Goal: Communication & Community: Answer question/provide support

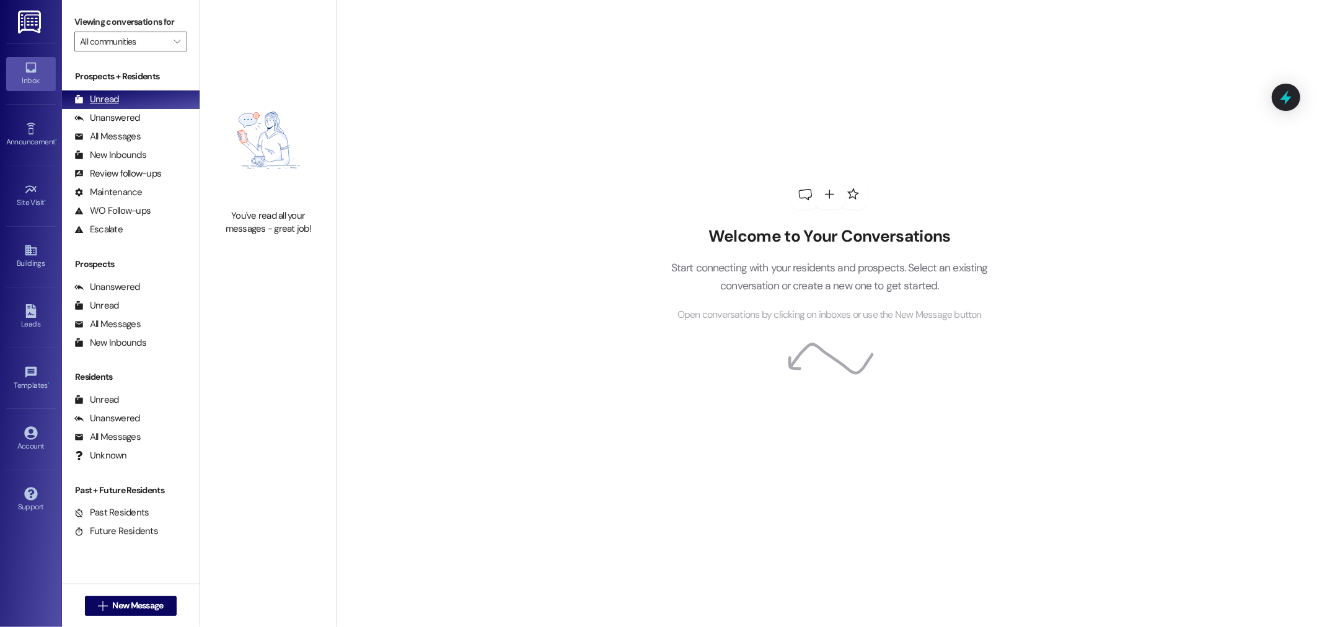
click at [115, 94] on div "Unread" at bounding box center [96, 99] width 45 height 13
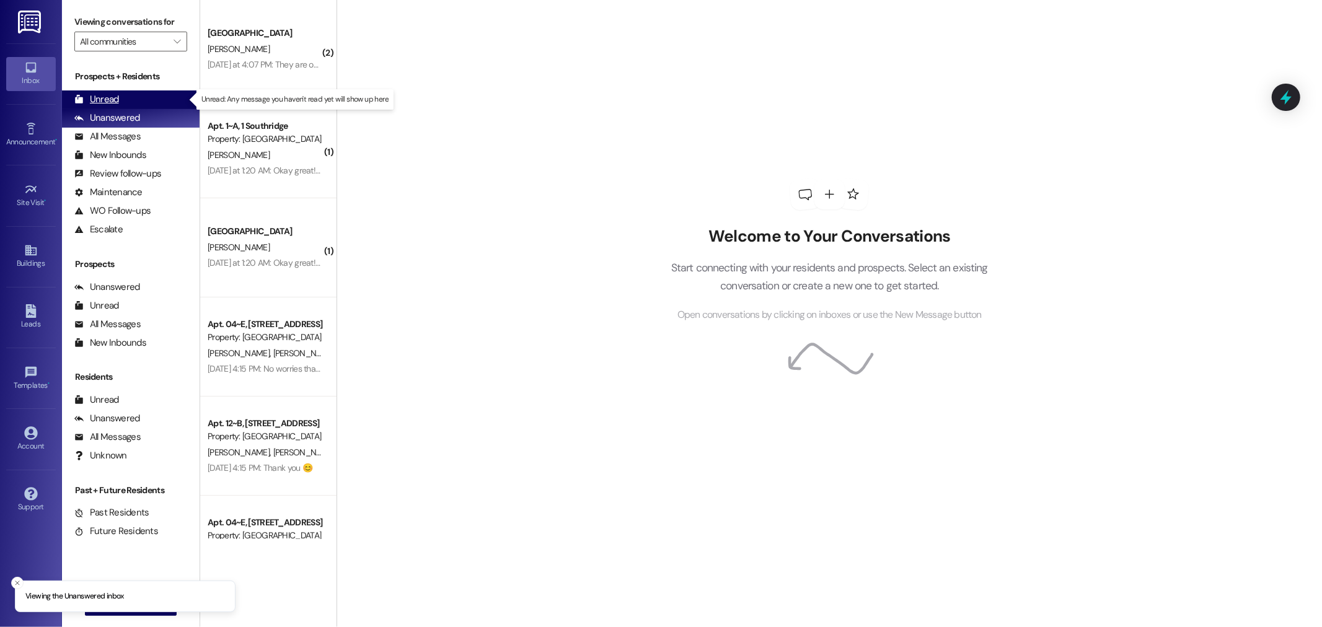
click at [109, 102] on div "Unread" at bounding box center [96, 99] width 45 height 13
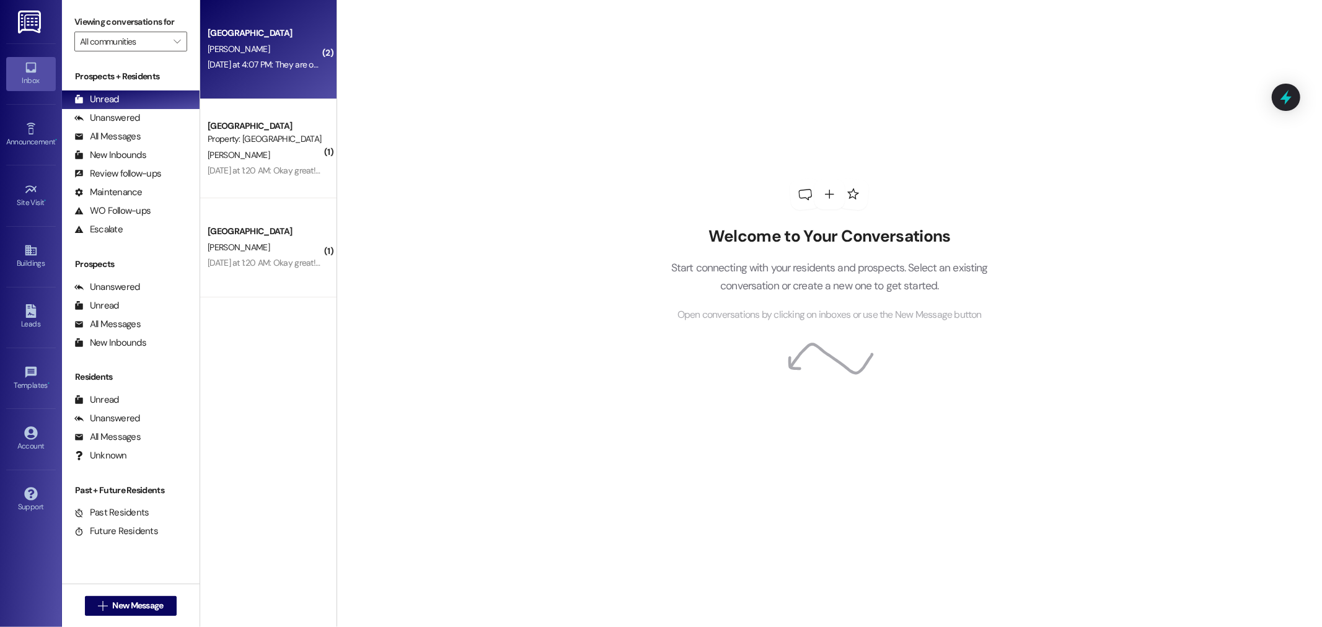
click at [252, 42] on div "[PERSON_NAME]" at bounding box center [264, 49] width 117 height 15
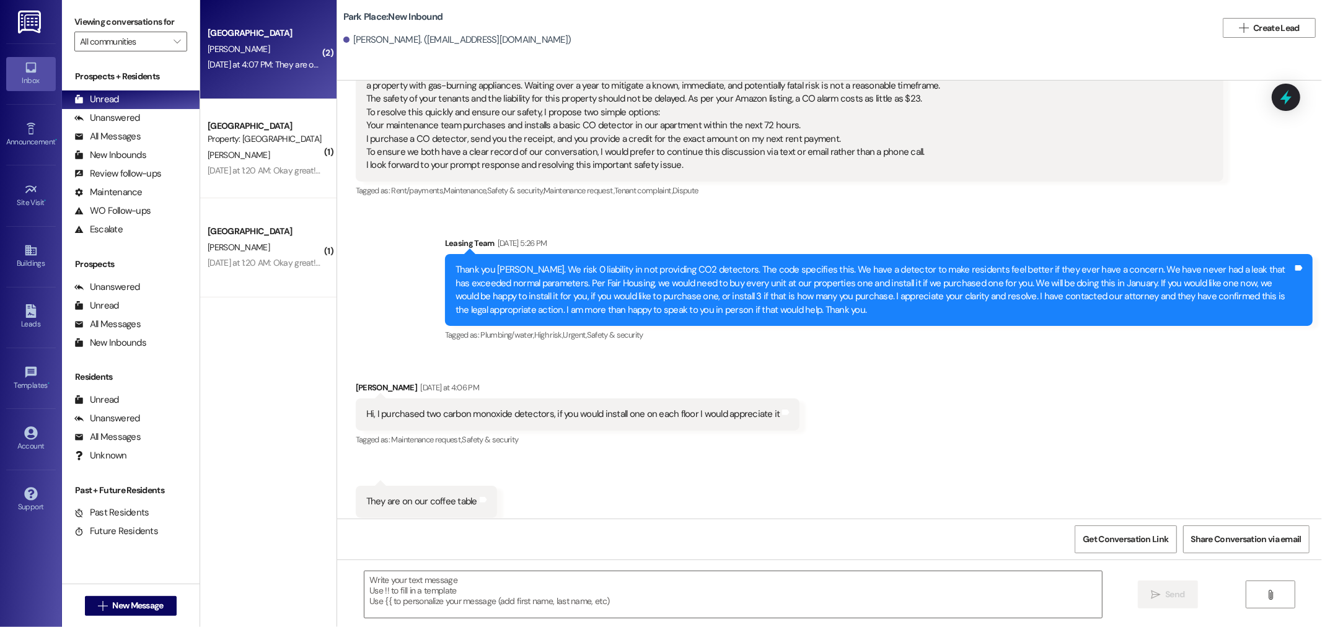
scroll to position [3211, 0]
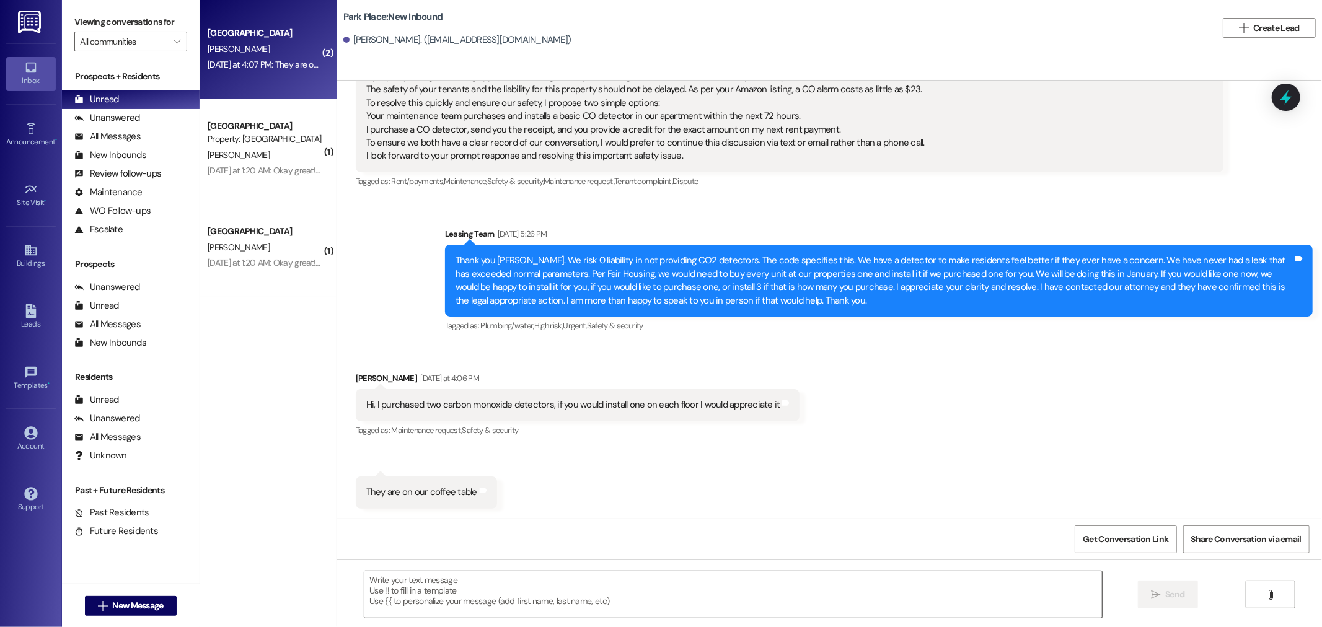
click at [418, 590] on textarea at bounding box center [732, 594] width 737 height 46
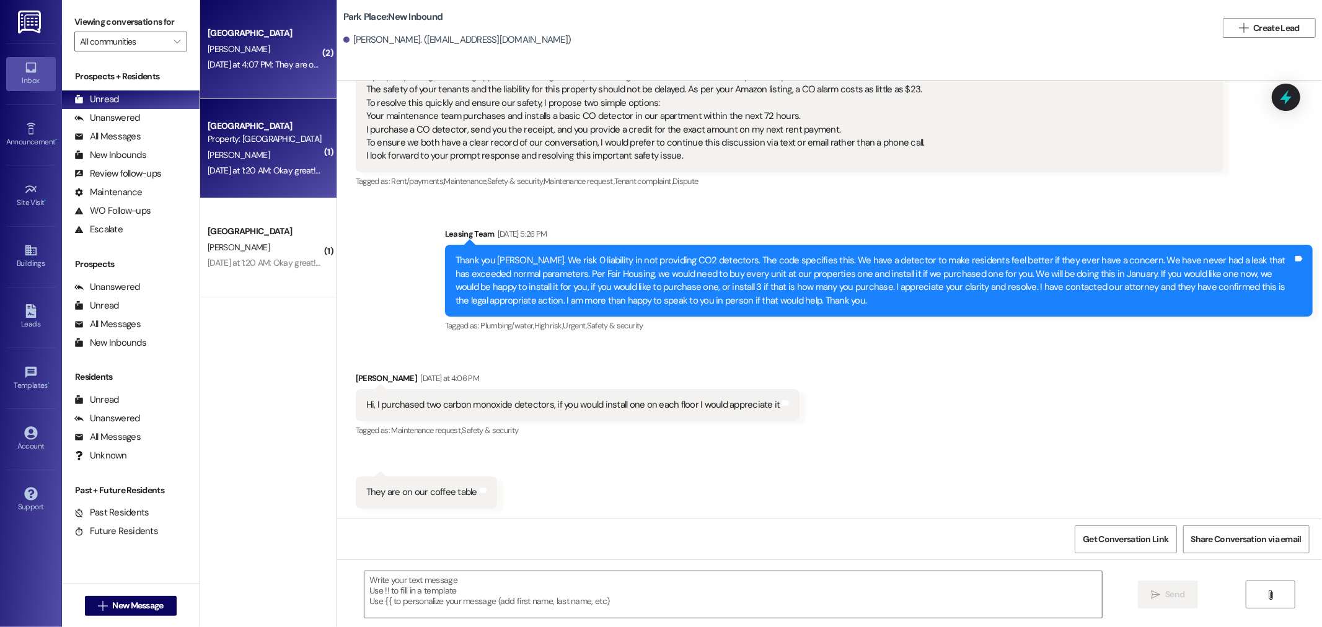
click at [292, 136] on div "Property: [GEOGRAPHIC_DATA]" at bounding box center [265, 139] width 115 height 13
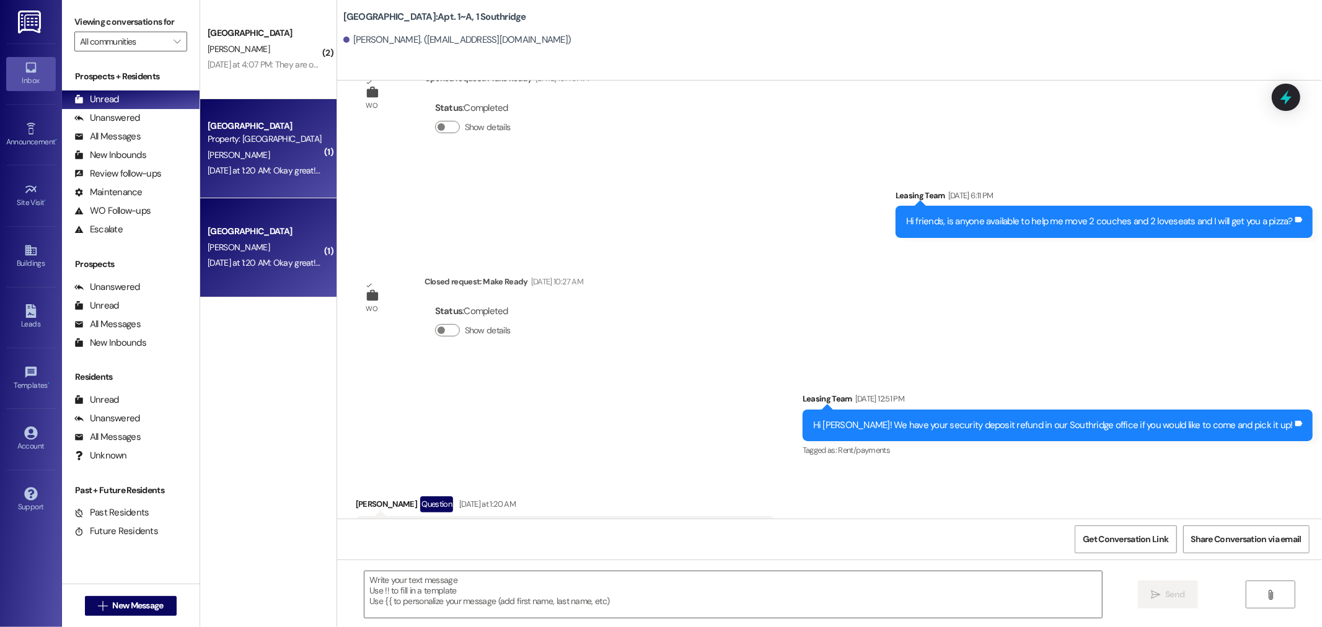
scroll to position [16970, 0]
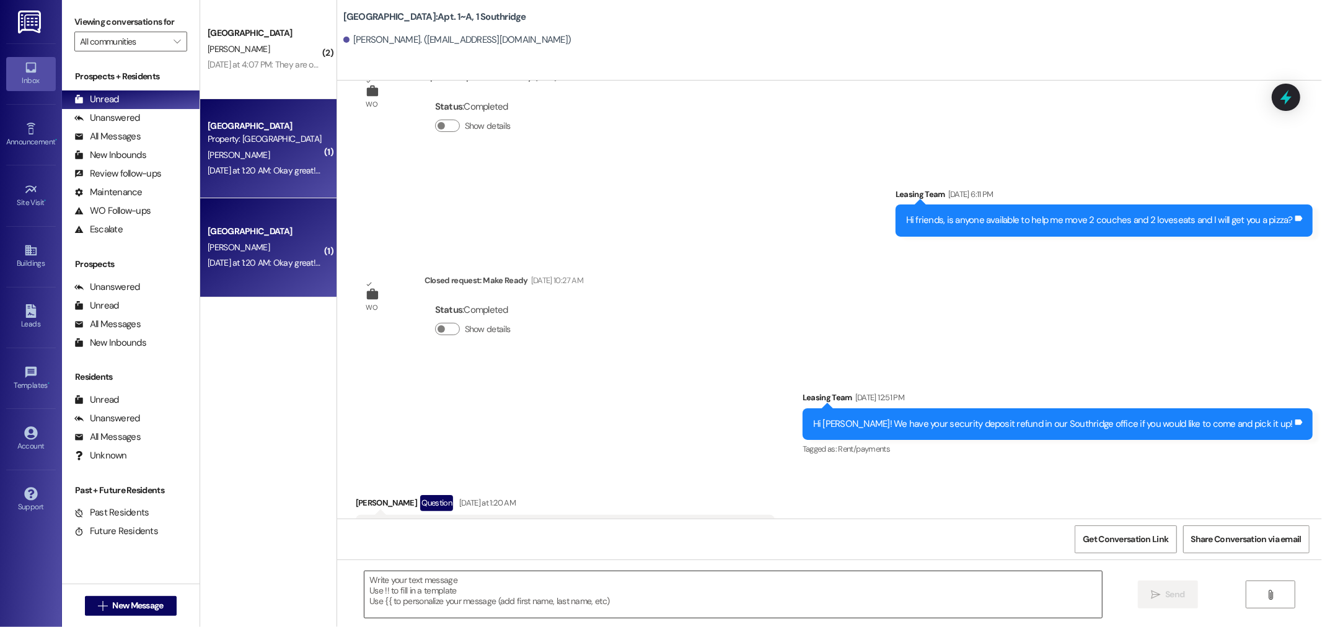
click at [406, 587] on textarea at bounding box center [732, 594] width 737 height 46
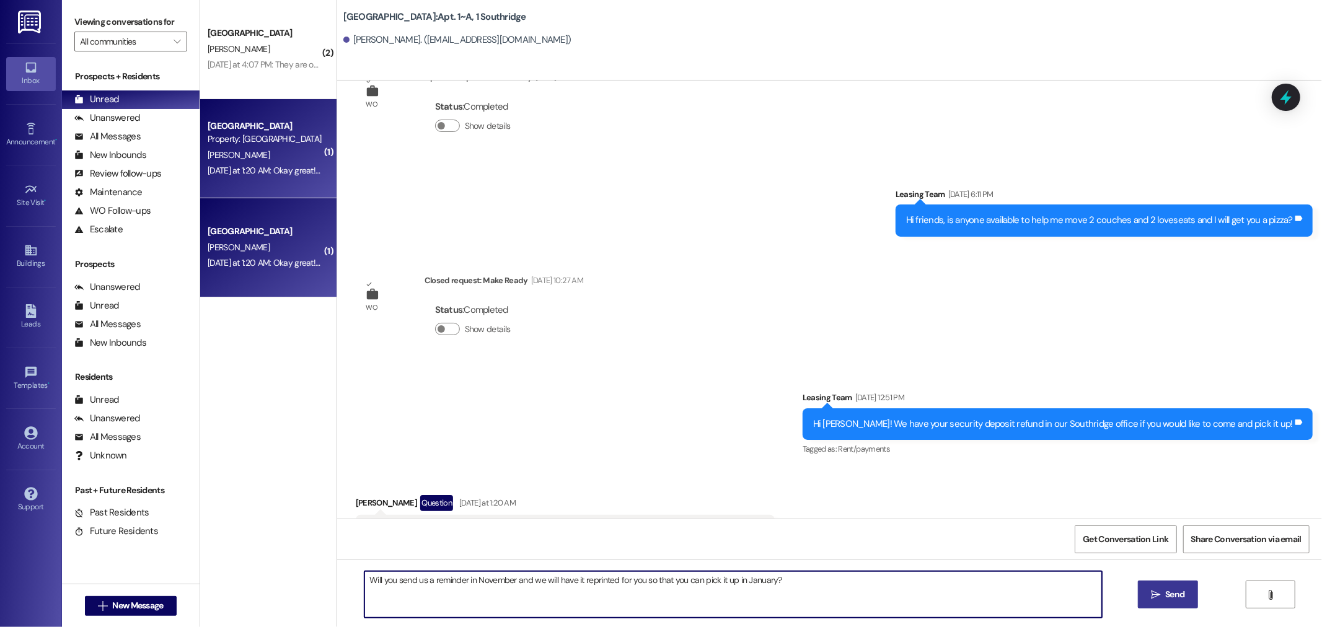
type textarea "Will you send us a reminder in November and we will have it reprinted for you s…"
click at [1154, 589] on span " Send" at bounding box center [1167, 594] width 39 height 13
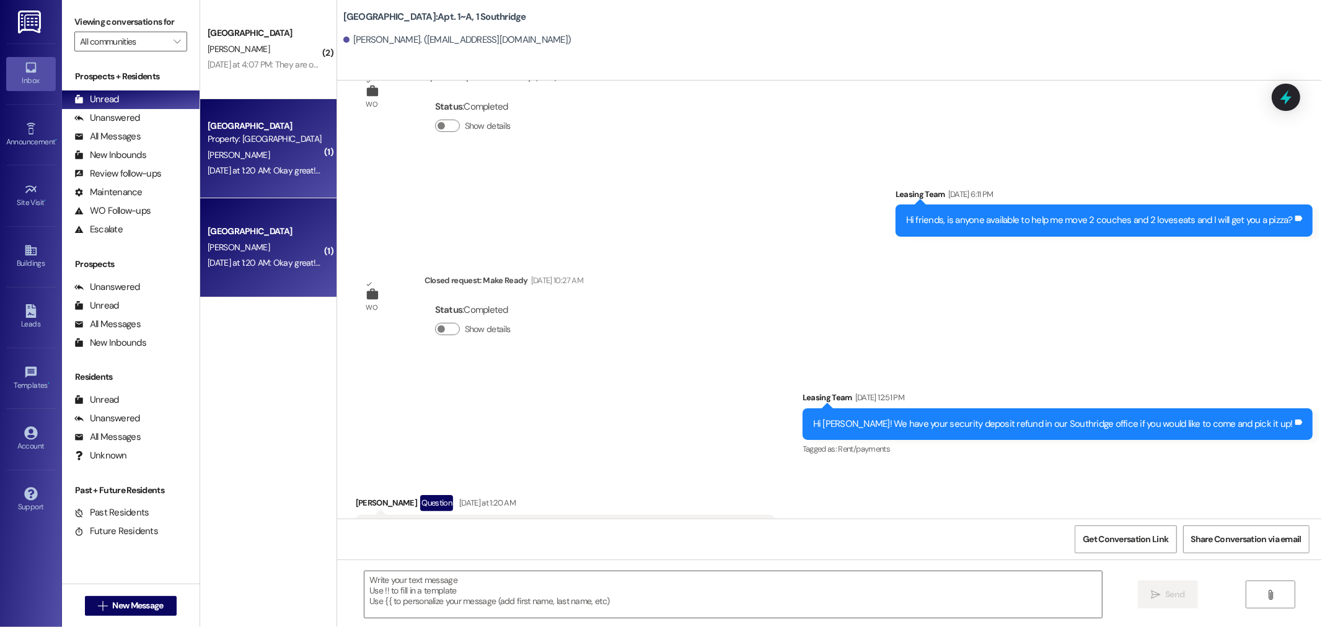
scroll to position [16969, 0]
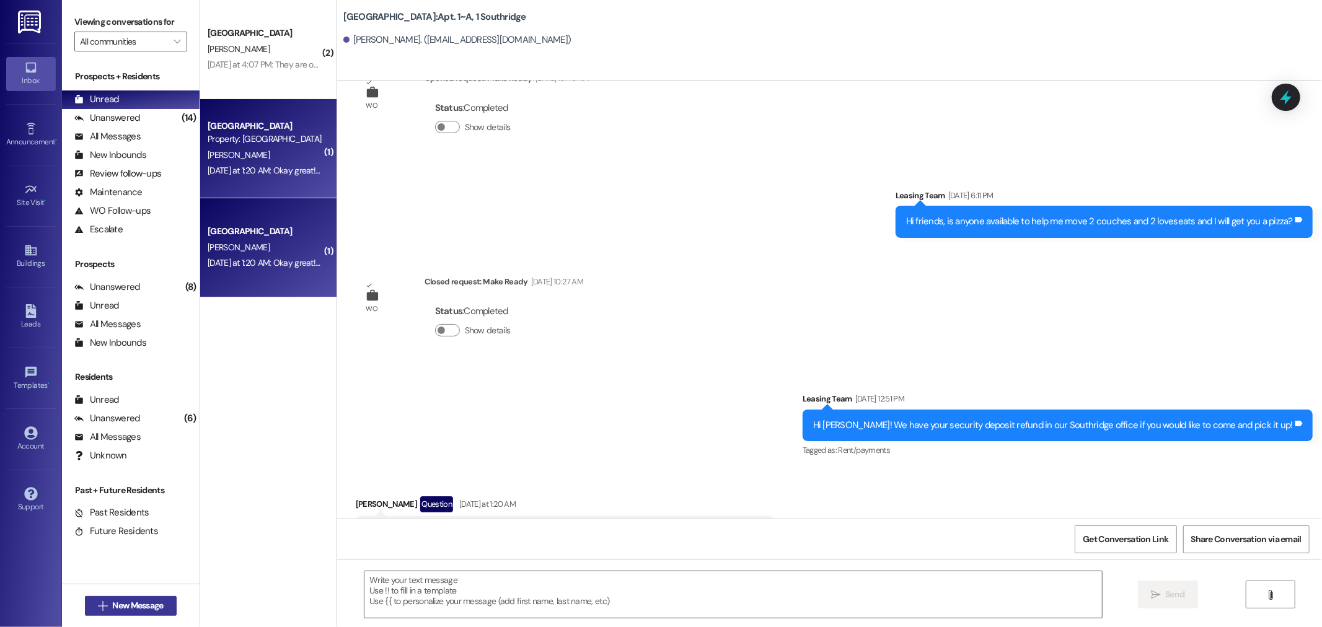
click at [112, 605] on span "New Message" at bounding box center [137, 605] width 51 height 13
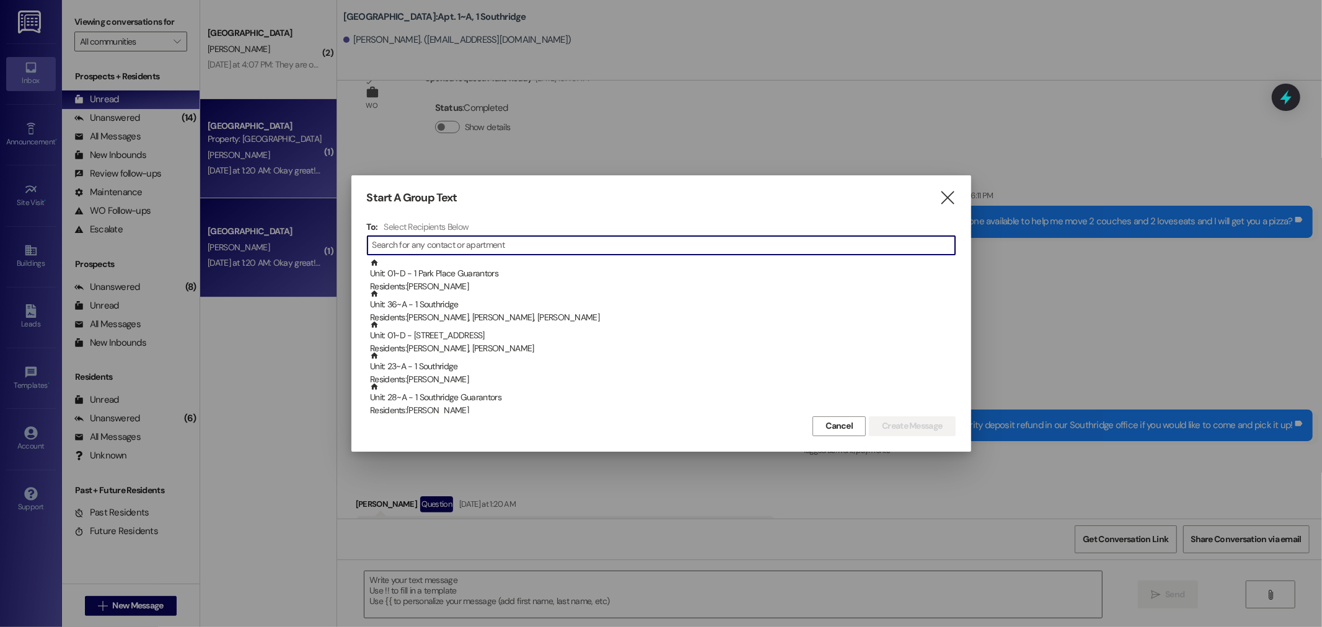
click at [403, 239] on input at bounding box center [663, 245] width 582 height 17
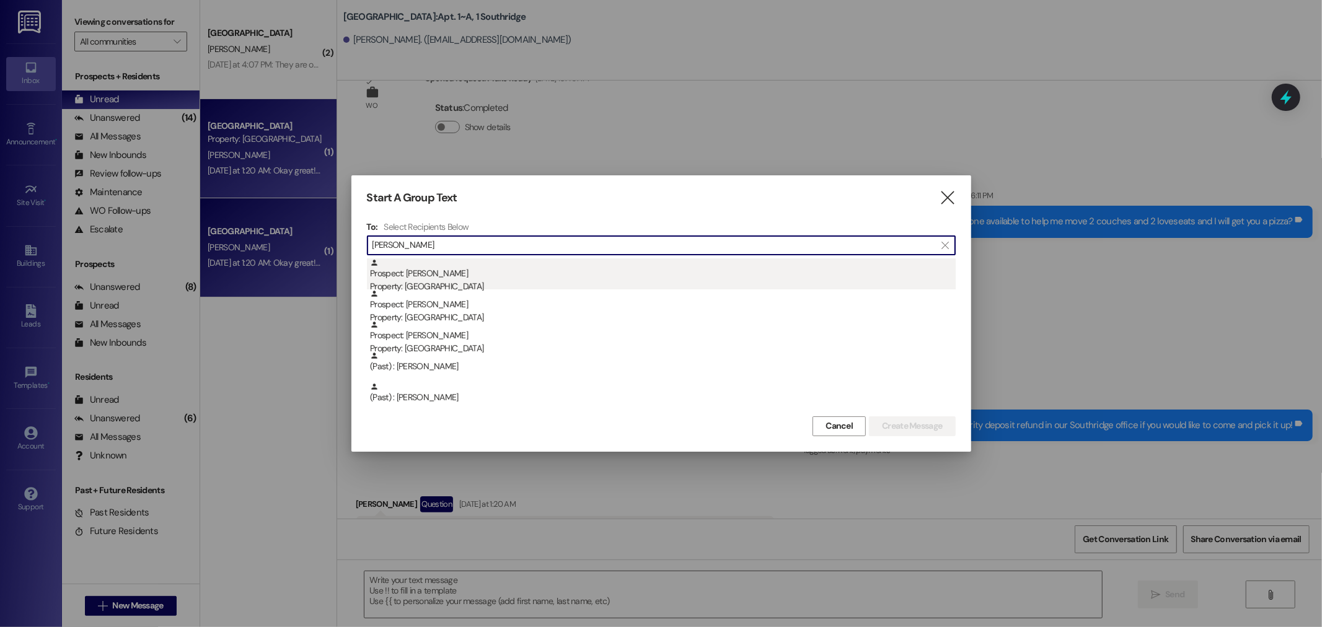
type input "[PERSON_NAME]"
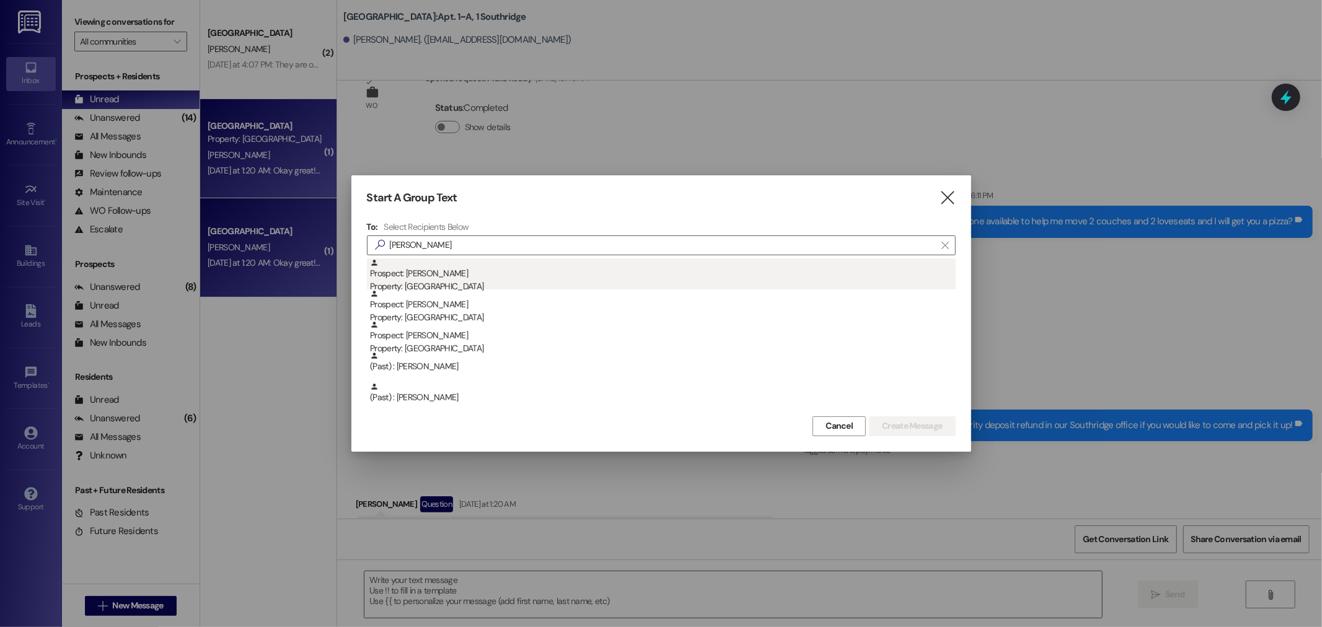
click at [418, 270] on div "Prospect: [PERSON_NAME] Property: [GEOGRAPHIC_DATA]" at bounding box center [662, 275] width 585 height 35
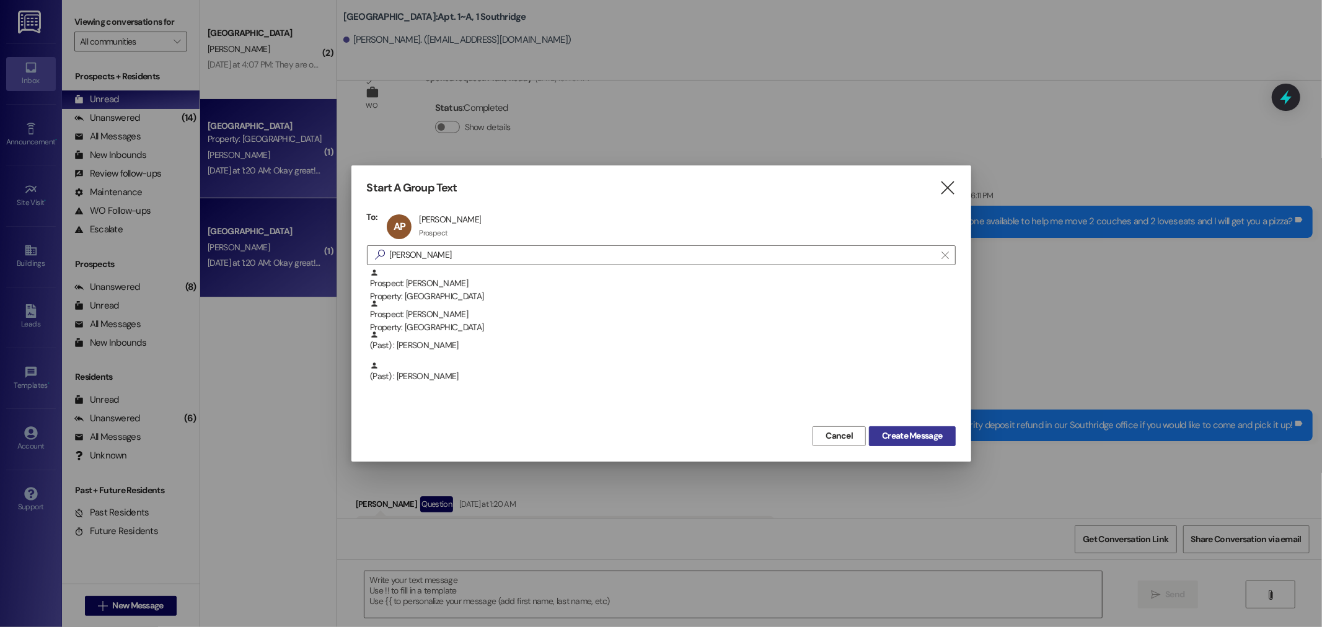
click at [911, 441] on span "Create Message" at bounding box center [912, 435] width 60 height 13
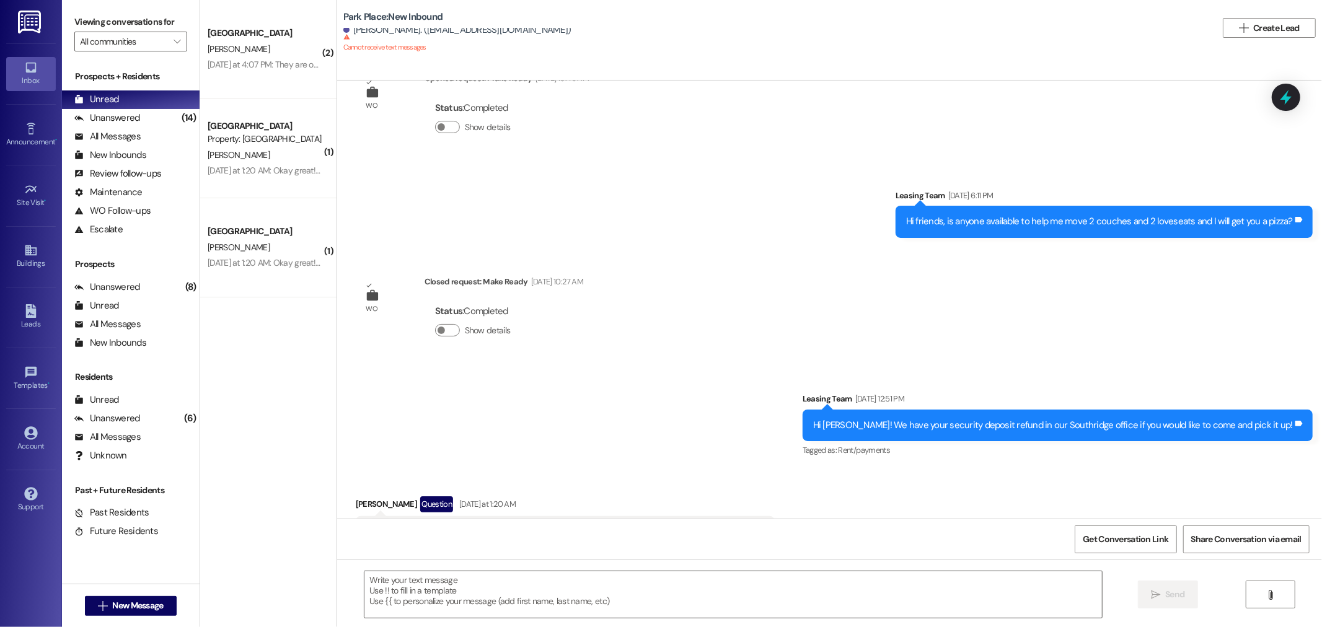
scroll to position [0, 0]
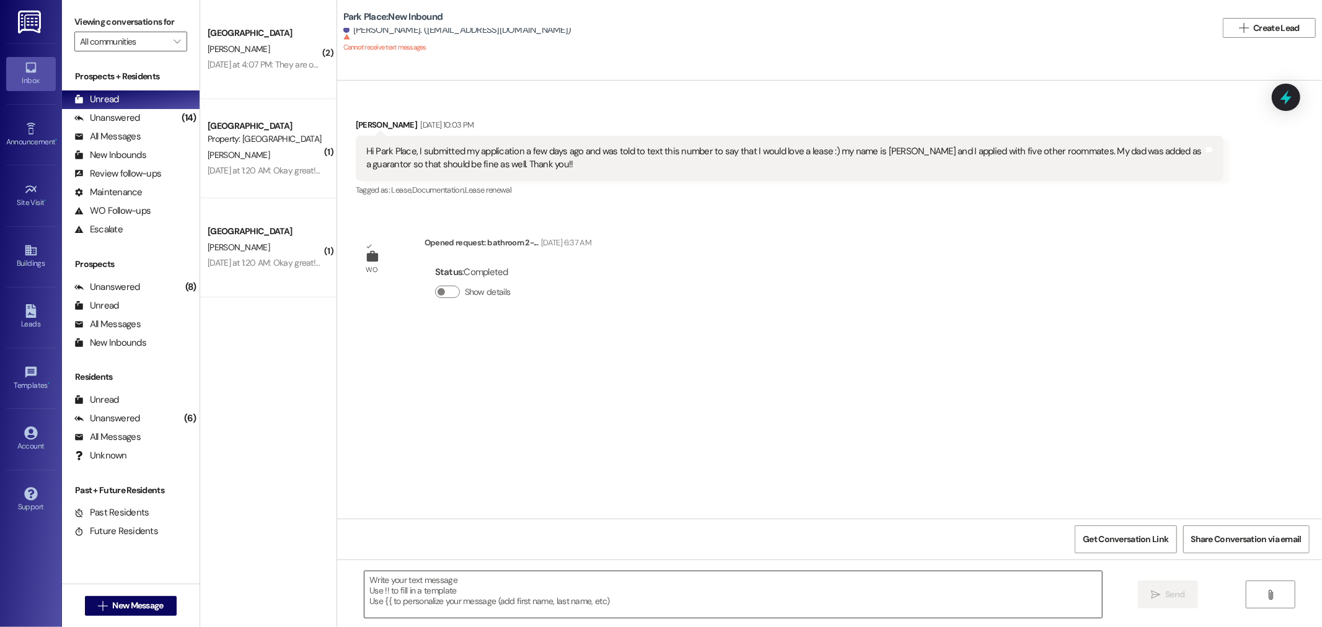
click at [375, 584] on textarea at bounding box center [732, 594] width 737 height 46
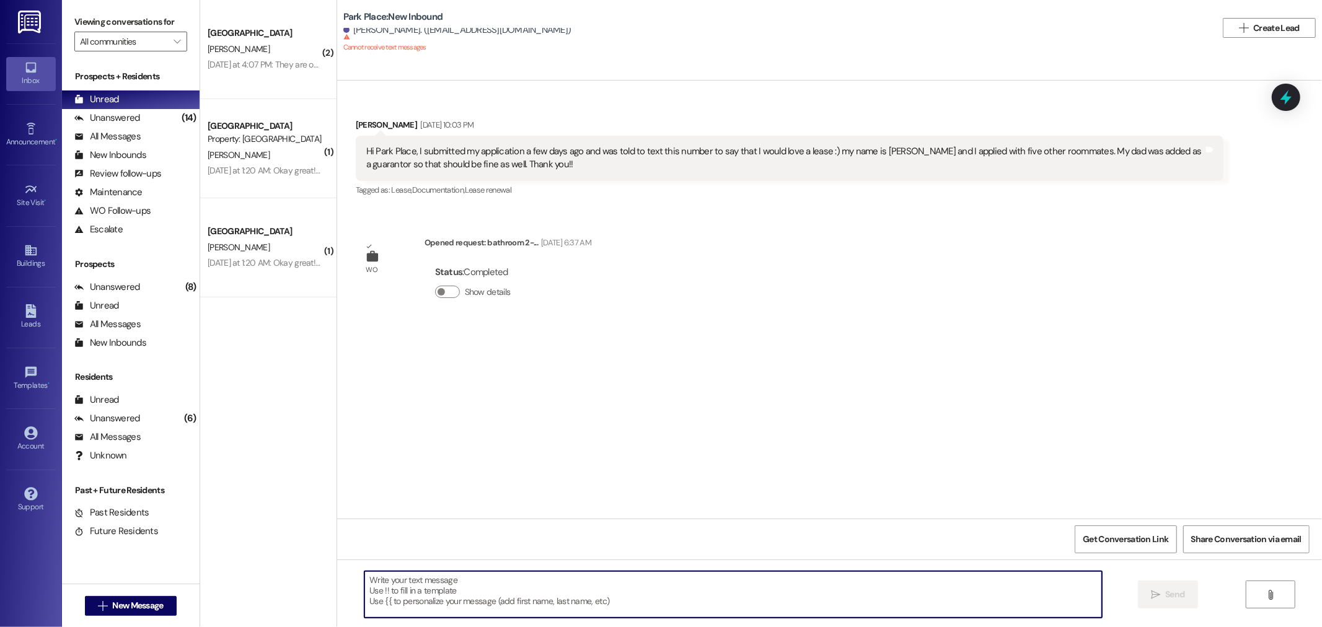
click at [409, 580] on textarea at bounding box center [732, 594] width 737 height 46
type textarea "e"
type textarea "hey girl"
click at [1157, 598] on icon "" at bounding box center [1155, 595] width 9 height 10
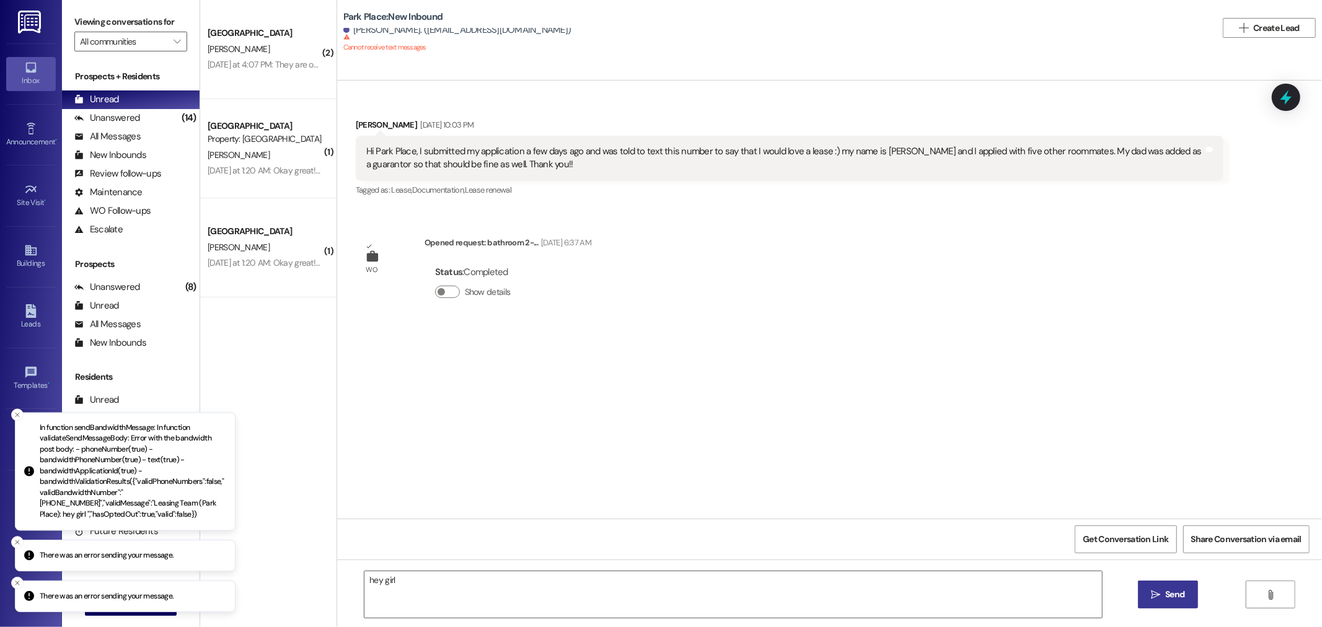
click at [1157, 591] on icon "" at bounding box center [1155, 595] width 9 height 10
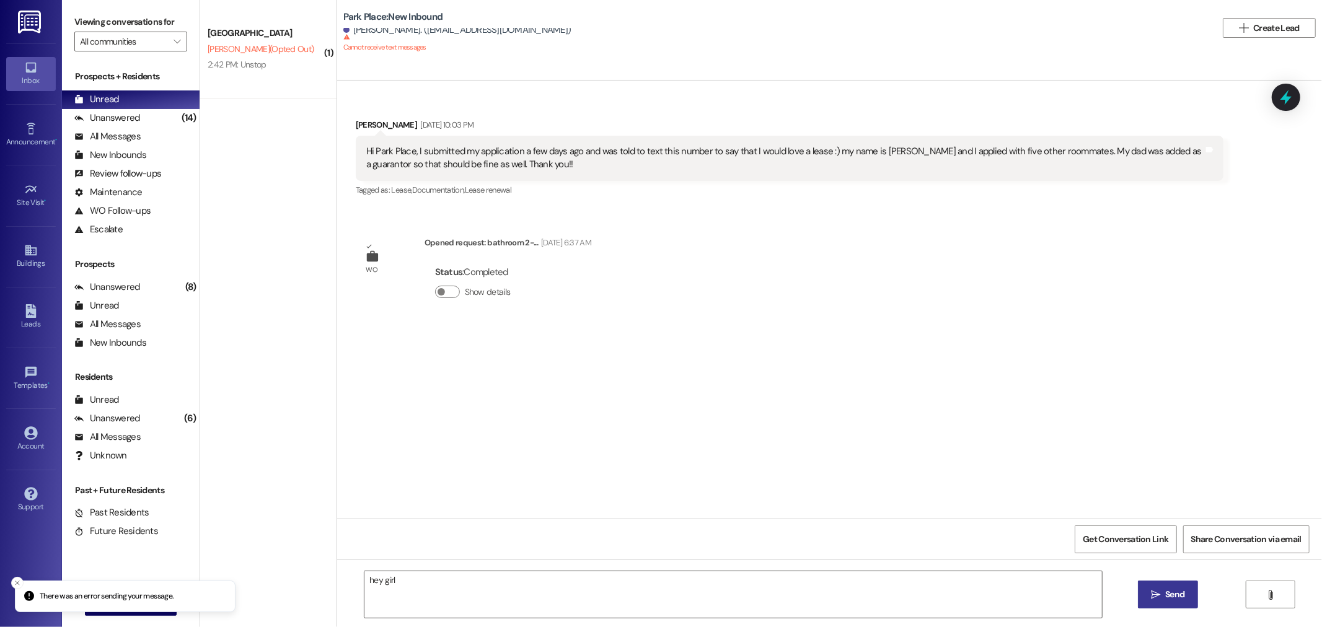
click at [1165, 594] on span "Send" at bounding box center [1174, 594] width 19 height 13
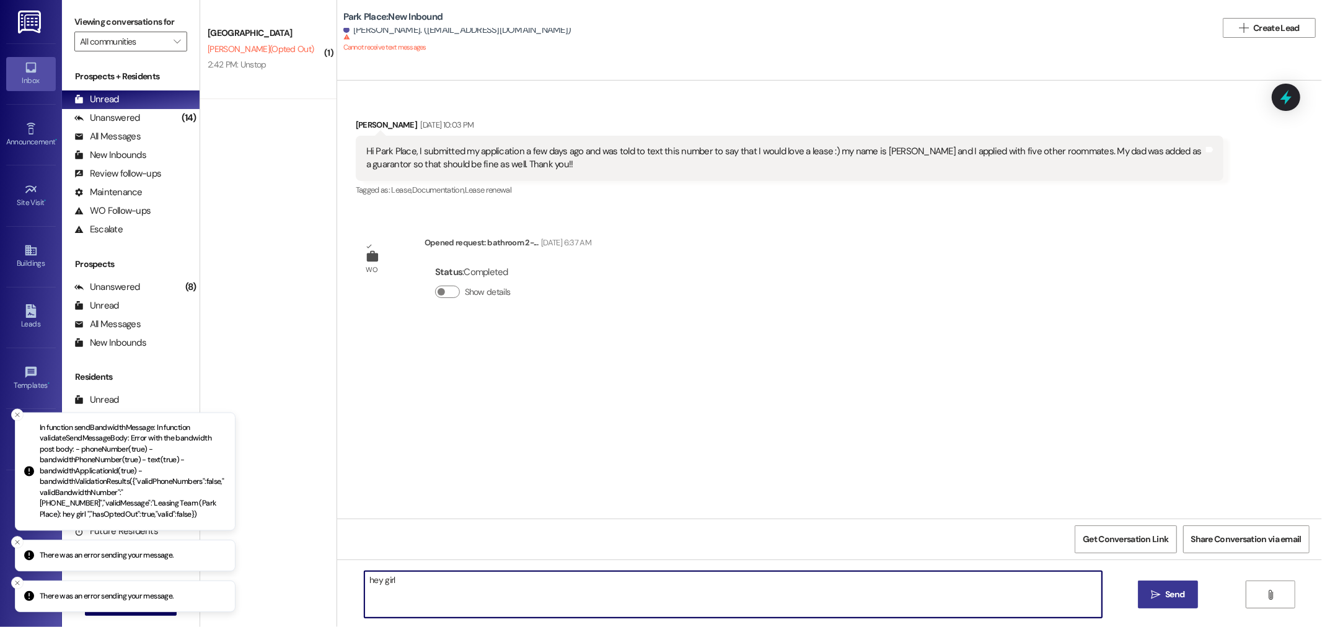
drag, startPoint x: 392, startPoint y: 585, endPoint x: 214, endPoint y: 571, distance: 177.7
click at [222, 574] on div "There was an error sending your message. There was an error sending your messag…" at bounding box center [661, 313] width 1322 height 627
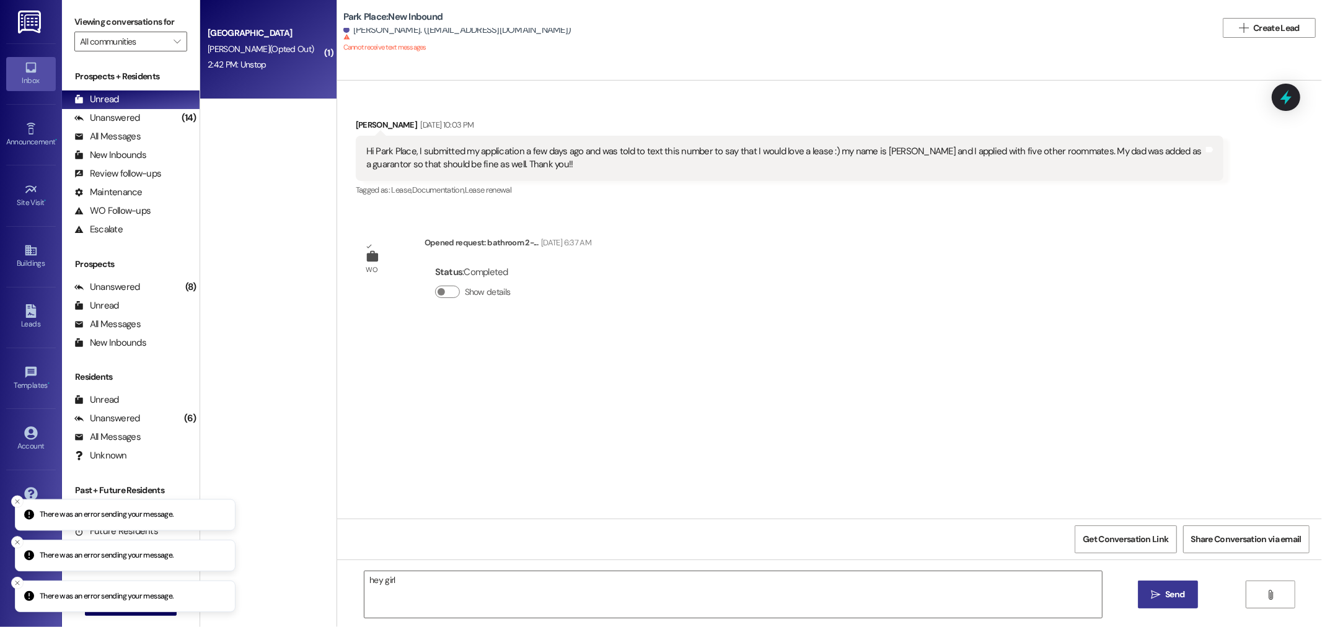
click at [250, 57] on div "2:42 PM: Unstop 2:42 PM: Unstop" at bounding box center [264, 64] width 117 height 15
